Goal: Transaction & Acquisition: Download file/media

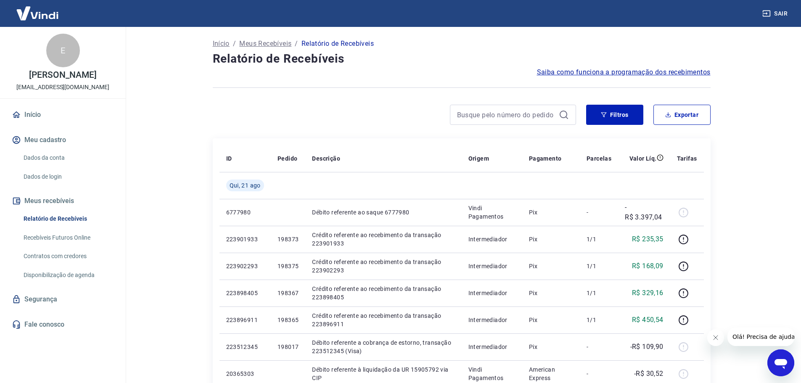
click at [648, 114] on div "Filtros Exportar" at bounding box center [648, 115] width 124 height 20
click at [623, 117] on button "Filtros" at bounding box center [614, 115] width 57 height 20
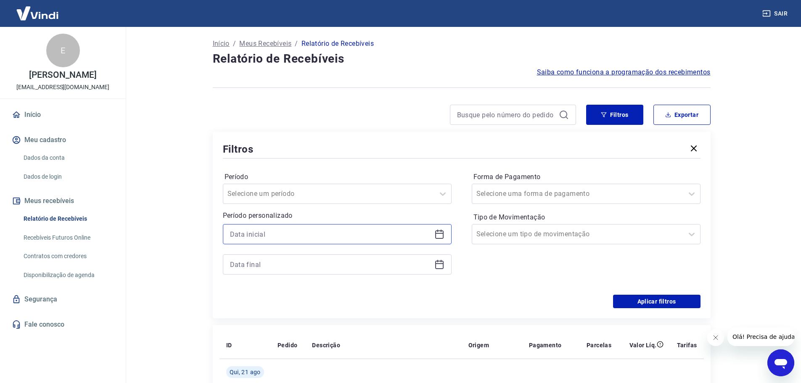
click at [300, 231] on input at bounding box center [330, 234] width 201 height 13
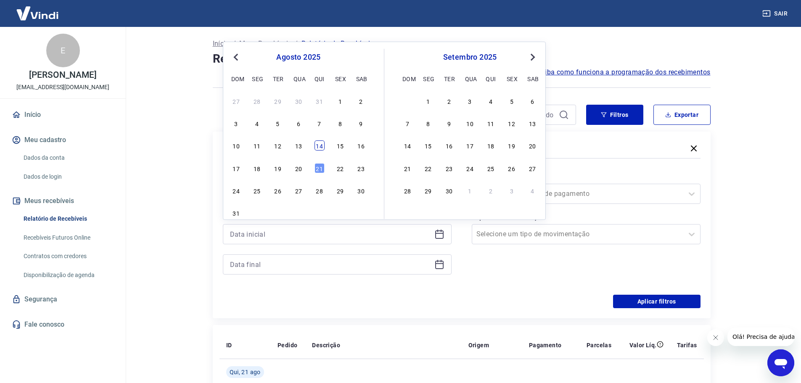
click at [322, 147] on div "14" at bounding box center [319, 145] width 10 height 10
type input "14/08/2025"
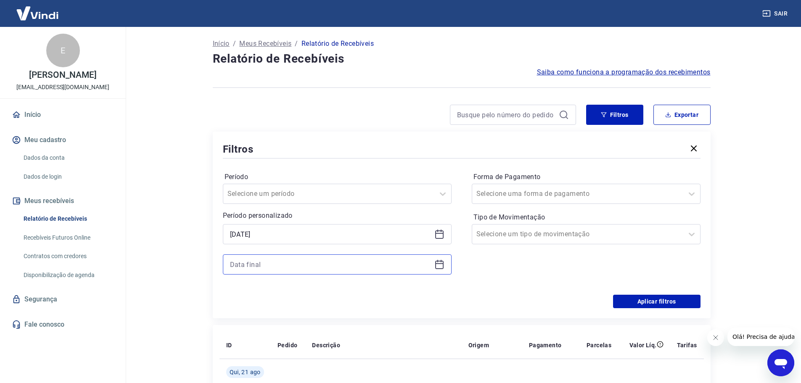
drag, startPoint x: 288, startPoint y: 259, endPoint x: 296, endPoint y: 259, distance: 8.4
click at [288, 259] on input at bounding box center [330, 264] width 201 height 13
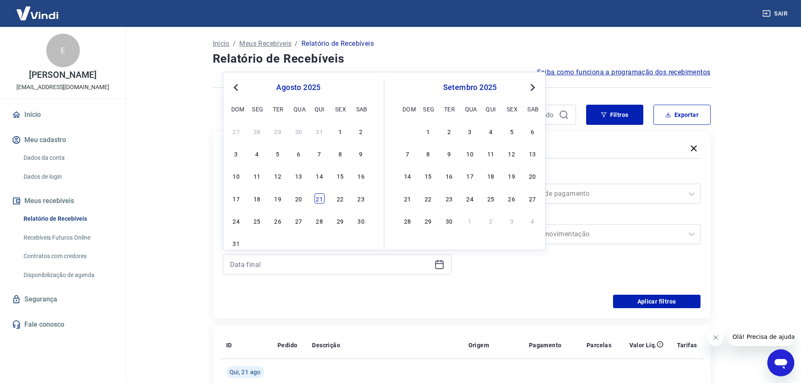
click at [317, 199] on div "21" at bounding box center [319, 198] width 10 height 10
type input "21/08/2025"
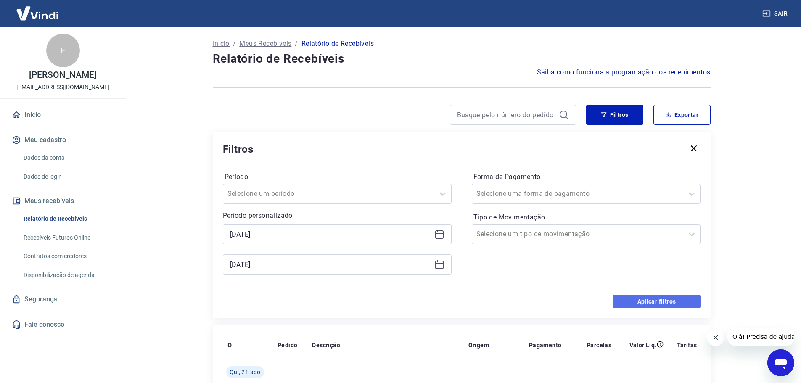
click at [665, 303] on button "Aplicar filtros" at bounding box center [656, 301] width 87 height 13
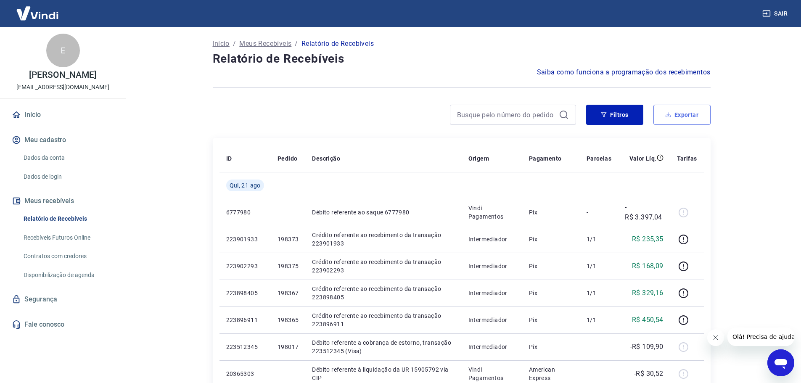
click at [685, 120] on button "Exportar" at bounding box center [681, 115] width 57 height 20
type input "14/08/2025"
type input "21/08/2025"
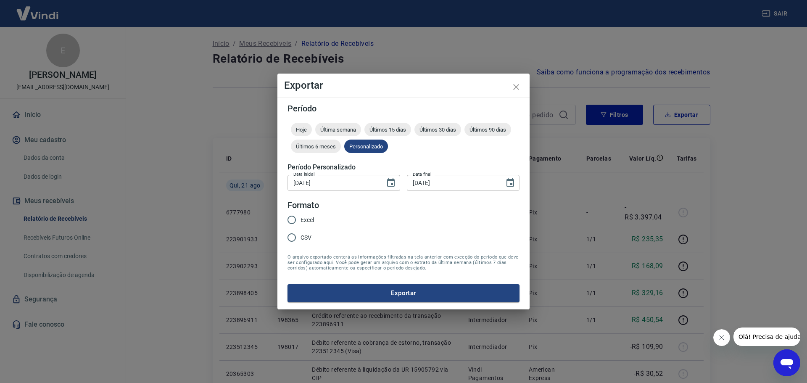
click at [293, 218] on input "Excel" at bounding box center [292, 220] width 18 height 18
radio input "true"
click at [409, 290] on button "Exportar" at bounding box center [404, 293] width 232 height 18
